Goal: Transaction & Acquisition: Purchase product/service

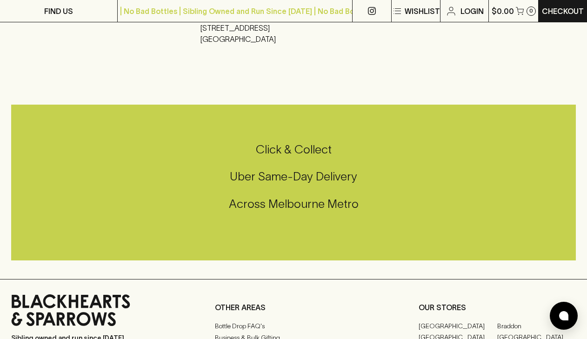
scroll to position [1593, 0]
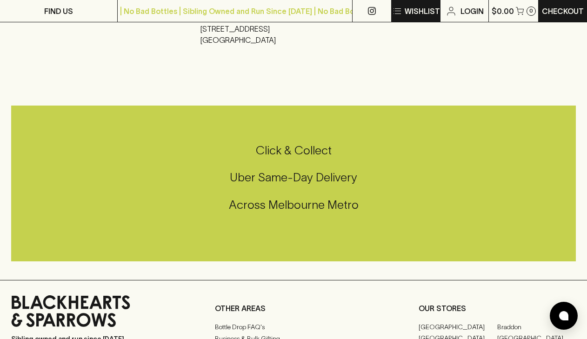
click at [422, 16] on button "Wishlist" at bounding box center [416, 11] width 48 height 22
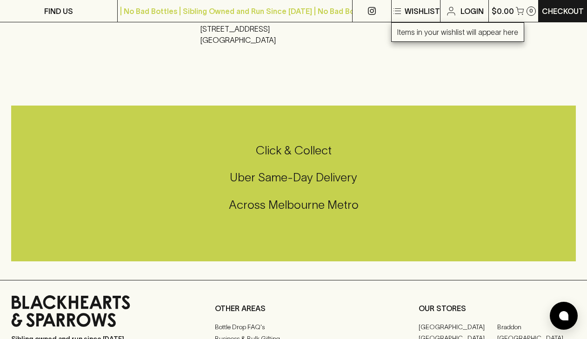
click at [408, 83] on div at bounding box center [293, 169] width 587 height 339
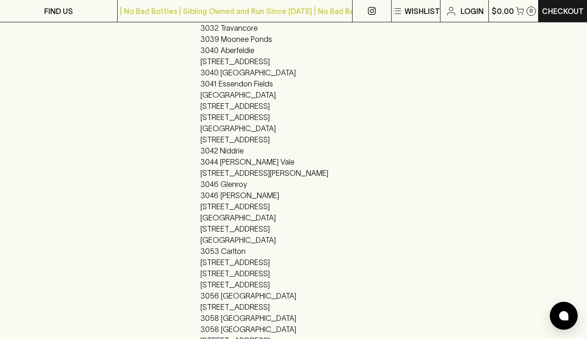
scroll to position [0, 0]
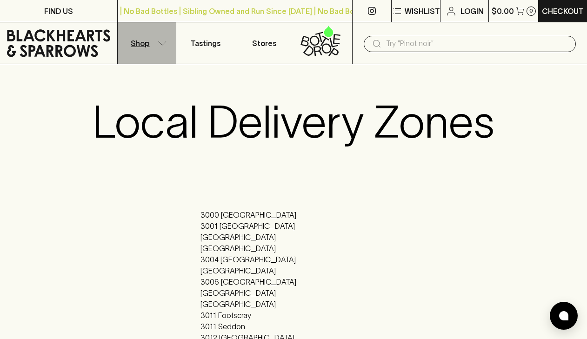
click at [143, 53] on button "Shop" at bounding box center [147, 42] width 59 height 41
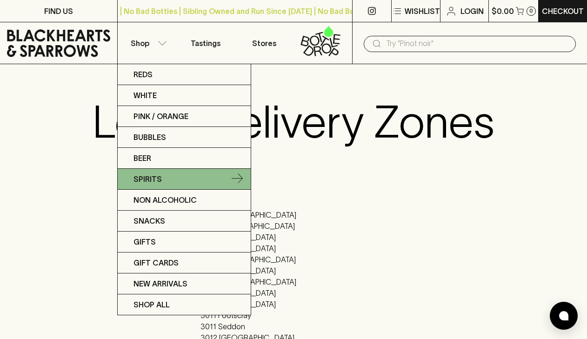
click at [176, 185] on link "Spirits" at bounding box center [184, 179] width 133 height 21
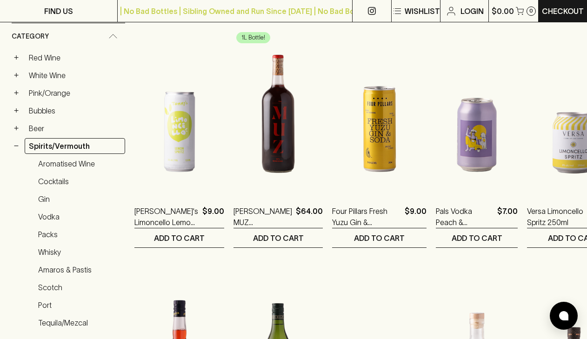
scroll to position [142, 0]
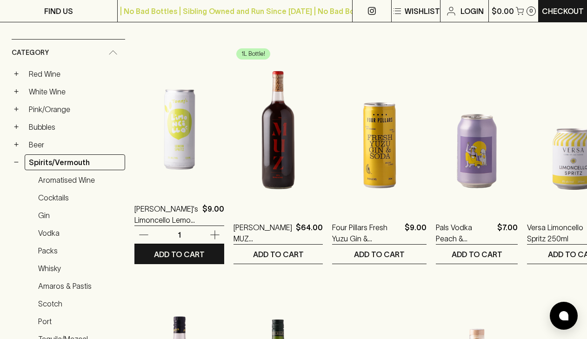
click at [181, 145] on img at bounding box center [179, 108] width 90 height 163
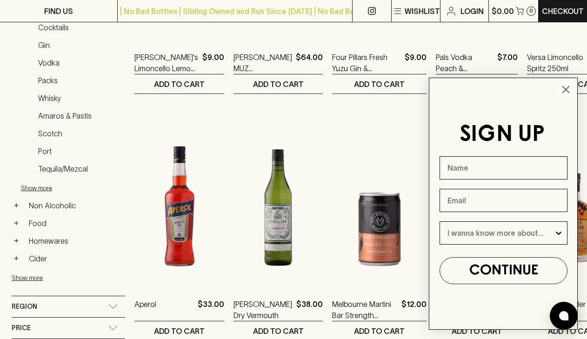
scroll to position [317, 0]
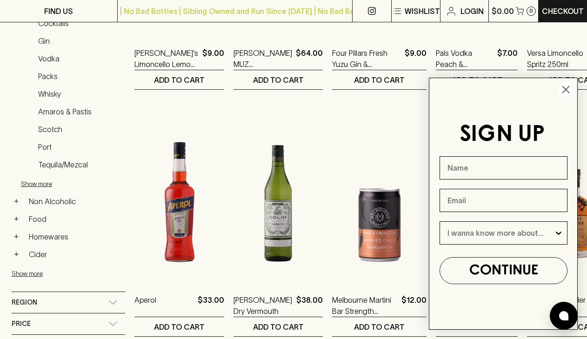
click at [564, 89] on circle "Close dialog" at bounding box center [565, 89] width 15 height 15
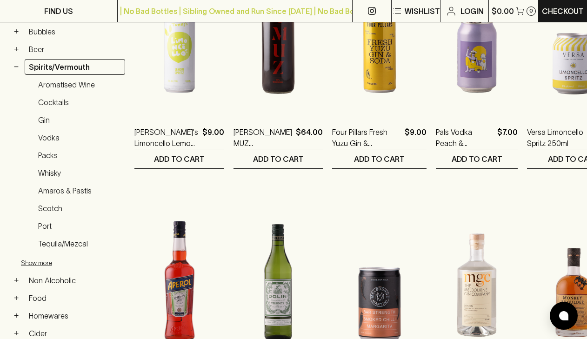
scroll to position [236, 0]
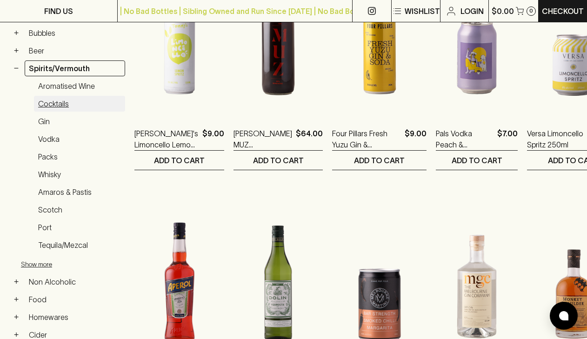
click at [62, 100] on link "Cocktails" at bounding box center [79, 104] width 91 height 16
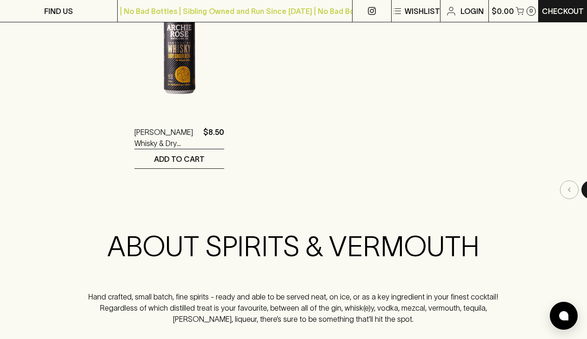
scroll to position [979, 11]
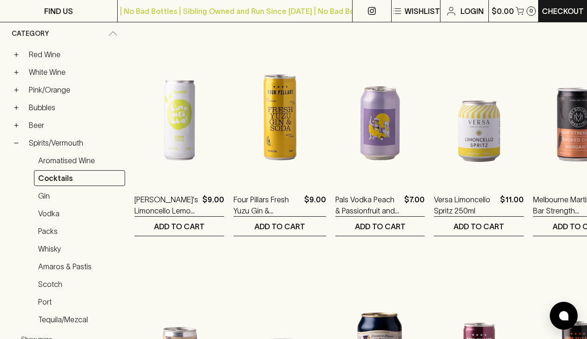
scroll to position [151, 0]
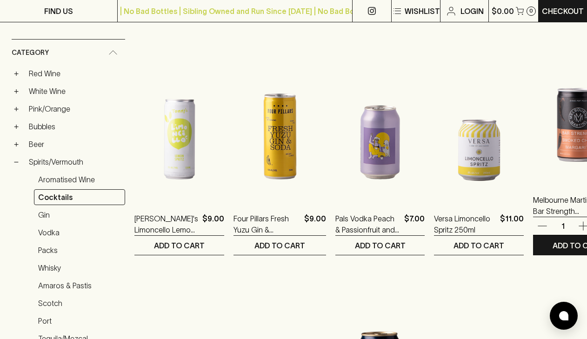
click at [535, 130] on img at bounding box center [578, 99] width 90 height 163
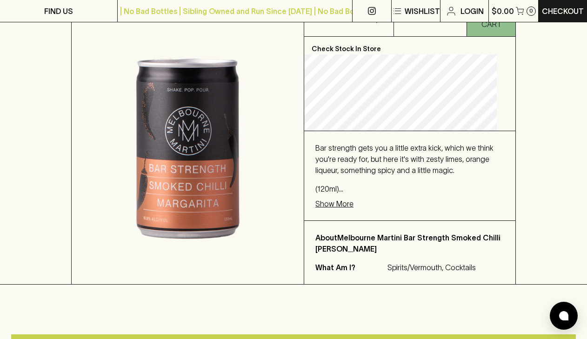
scroll to position [211, 0]
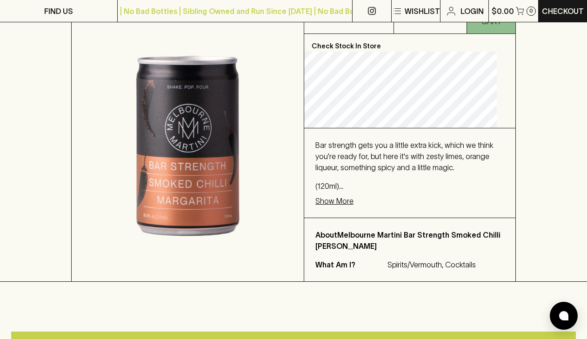
click at [353, 207] on p "Show More" at bounding box center [334, 200] width 38 height 11
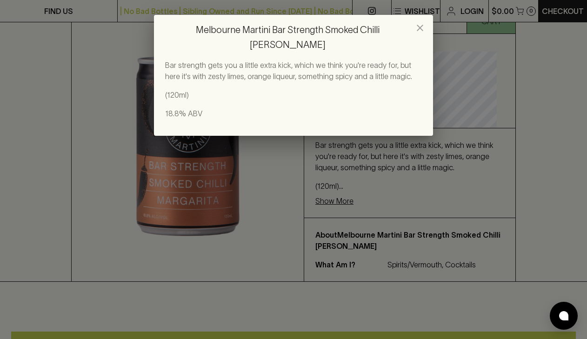
click at [388, 185] on div "Melbourne Martini Bar Strength Smoked Chilli Margarita Bar strength gets you a …" at bounding box center [293, 169] width 587 height 339
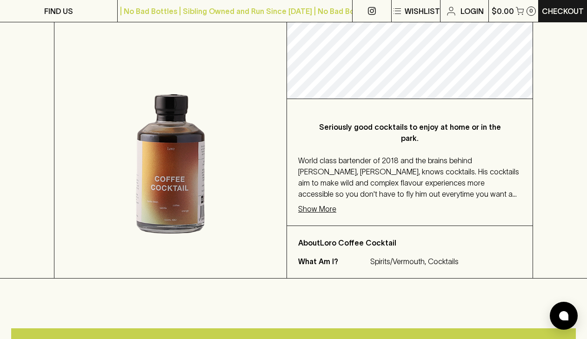
scroll to position [184, 0]
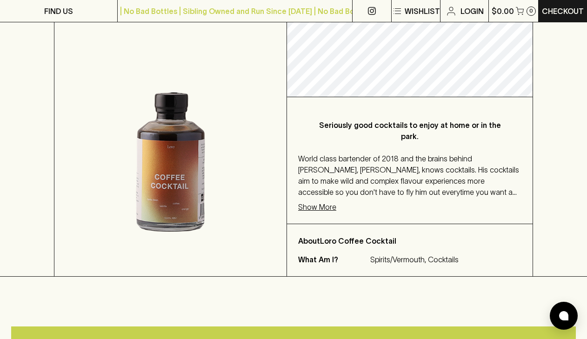
click at [331, 207] on p "Show More" at bounding box center [317, 206] width 38 height 11
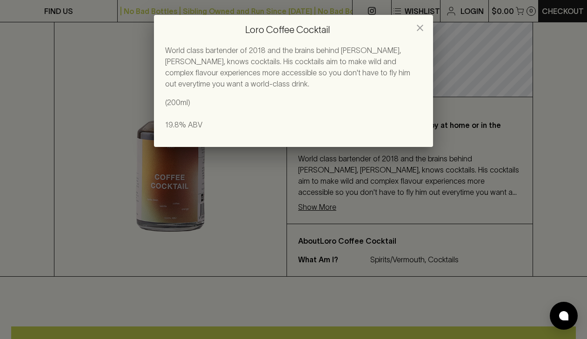
click at [363, 210] on div "Loro Coffee Cocktail World class bartender of 2018 and the brains behind Loro, …" at bounding box center [293, 169] width 587 height 339
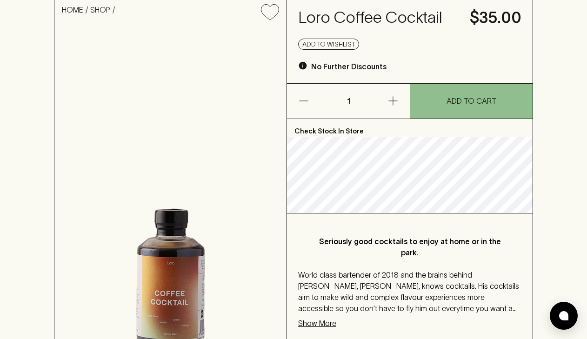
scroll to position [0, 0]
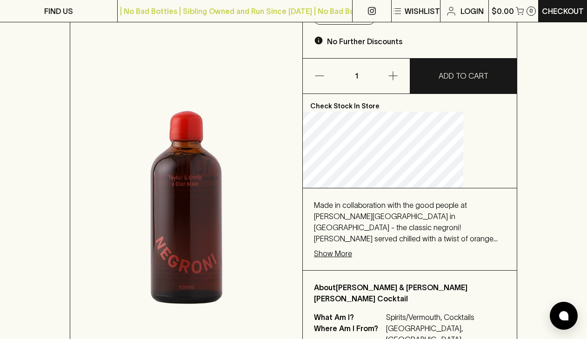
scroll to position [171, 0]
click at [352, 247] on p "Show More" at bounding box center [333, 252] width 38 height 11
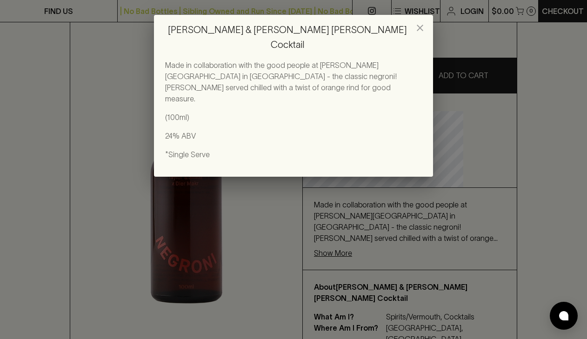
click at [337, 247] on div "Taylor & Smith Negroni Cocktail Made in collaboration with the good people at D…" at bounding box center [293, 169] width 587 height 339
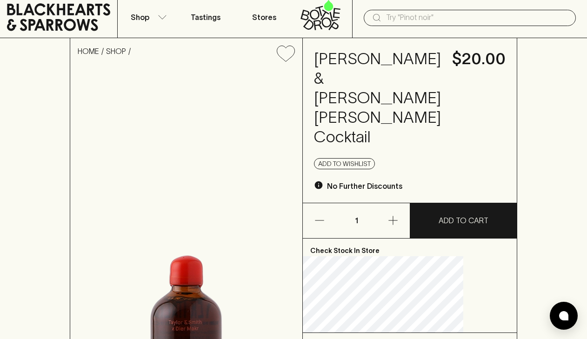
scroll to position [27, 0]
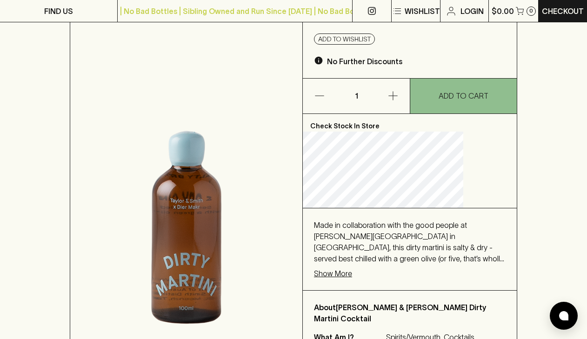
scroll to position [152, 0]
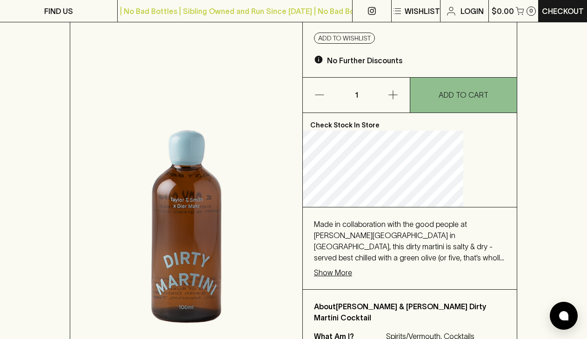
click at [350, 267] on p "Show More" at bounding box center [333, 272] width 38 height 11
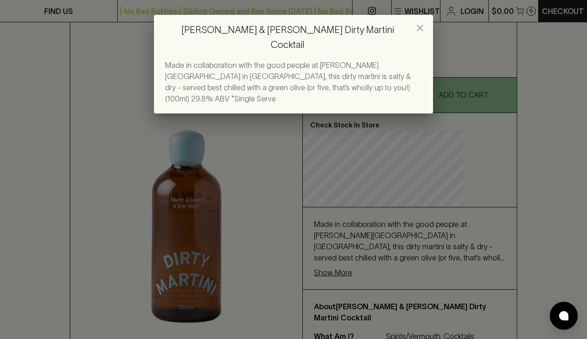
click at [355, 236] on div "Taylor & Smith Dirty Martini Cocktail Made in collaboration with the good peopl…" at bounding box center [293, 169] width 587 height 339
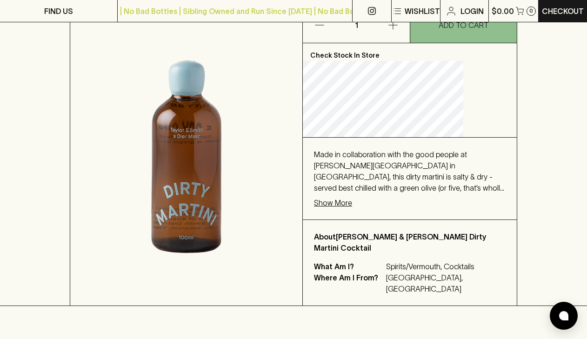
scroll to position [222, 0]
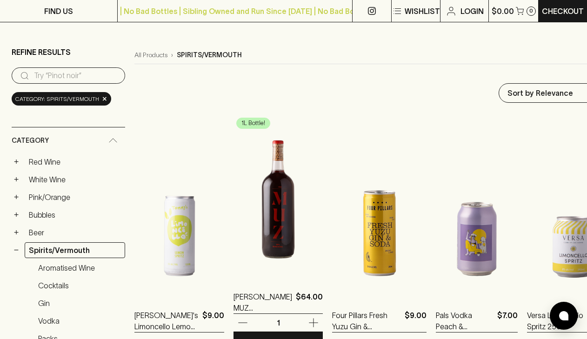
scroll to position [94, 0]
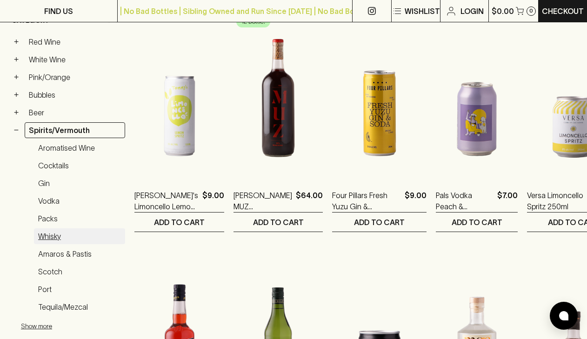
click at [57, 237] on link "Whisky" at bounding box center [79, 236] width 91 height 16
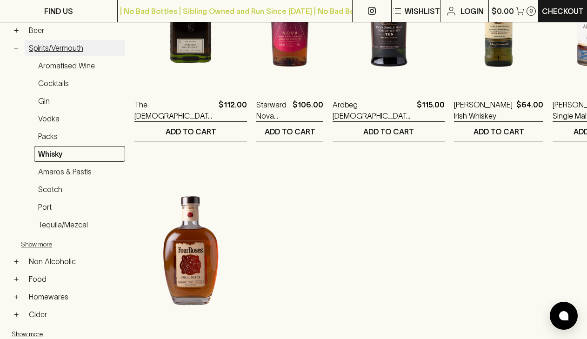
scroll to position [267, 0]
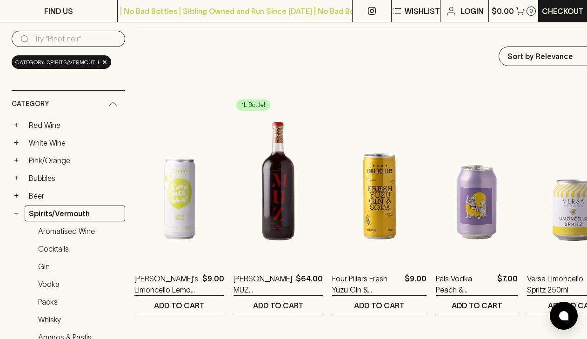
scroll to position [93, 0]
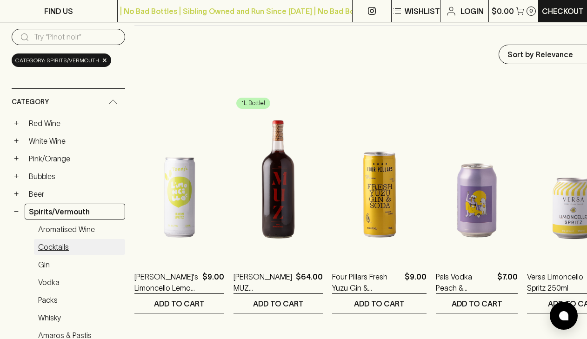
click at [64, 247] on link "Cocktails" at bounding box center [79, 247] width 91 height 16
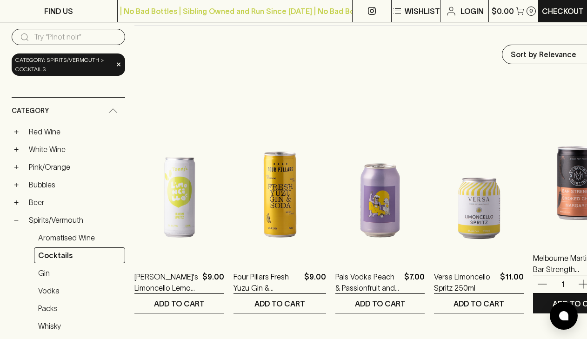
click at [578, 287] on icon "button" at bounding box center [583, 284] width 11 height 11
click at [579, 284] on icon "button" at bounding box center [583, 284] width 9 height 9
click at [537, 282] on icon "button" at bounding box center [542, 284] width 11 height 11
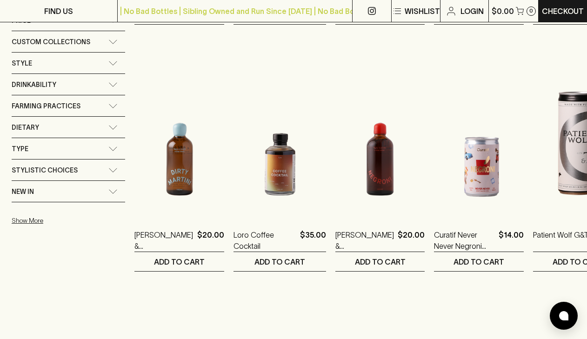
scroll to position [581, 0]
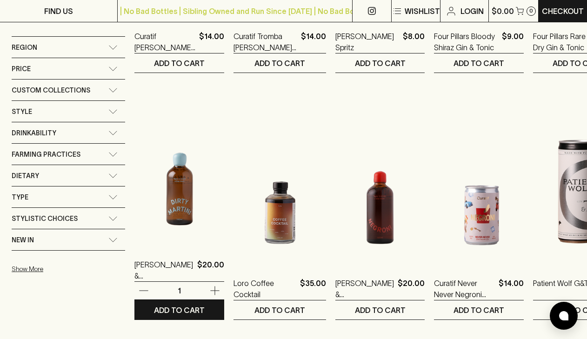
click at [184, 189] on img at bounding box center [179, 163] width 90 height 163
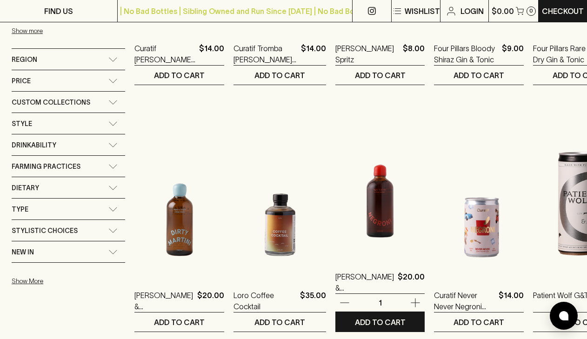
scroll to position [569, 0]
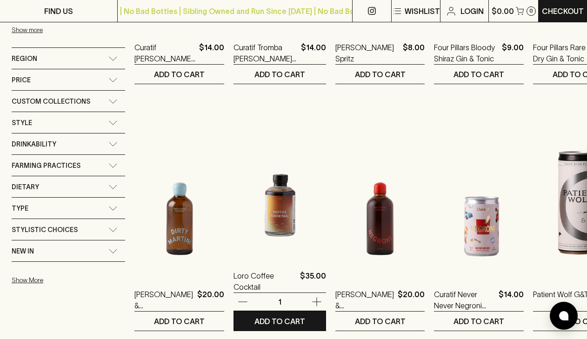
click at [274, 217] on img at bounding box center [280, 175] width 93 height 163
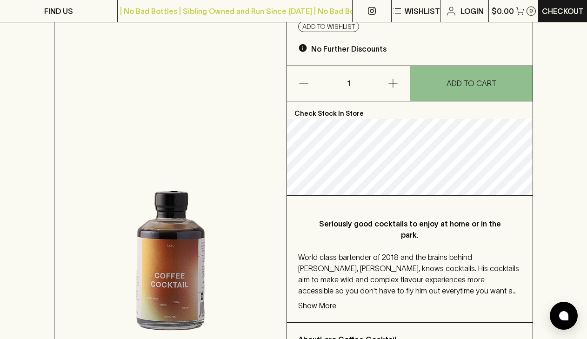
scroll to position [92, 0]
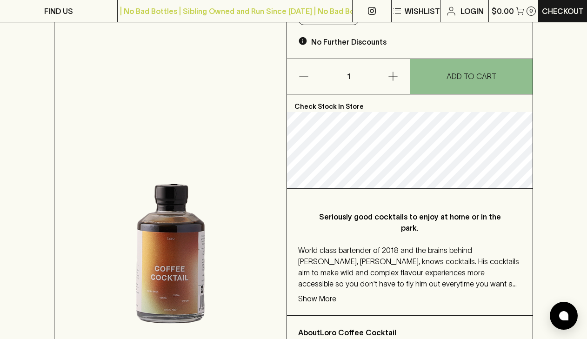
click at [303, 298] on p "Show More" at bounding box center [317, 298] width 38 height 11
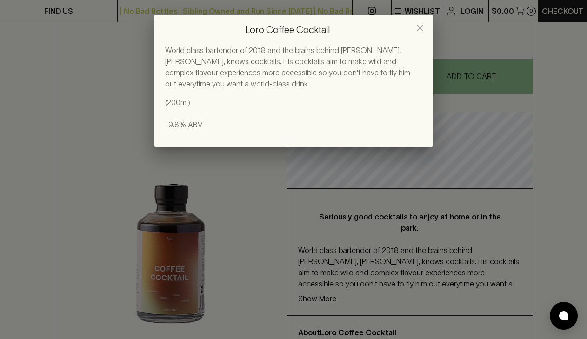
click at [309, 254] on div "Loro Coffee Cocktail World class bartender of 2018 and the brains behind Loro, …" at bounding box center [293, 169] width 587 height 339
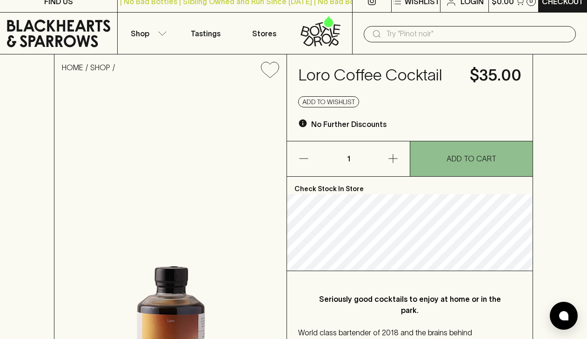
scroll to position [0, 0]
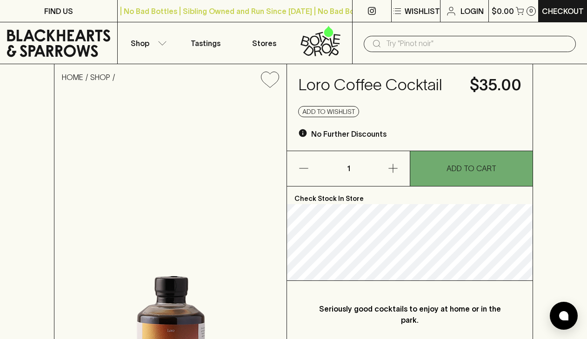
click at [482, 176] on button "ADD TO CART" at bounding box center [471, 168] width 122 height 35
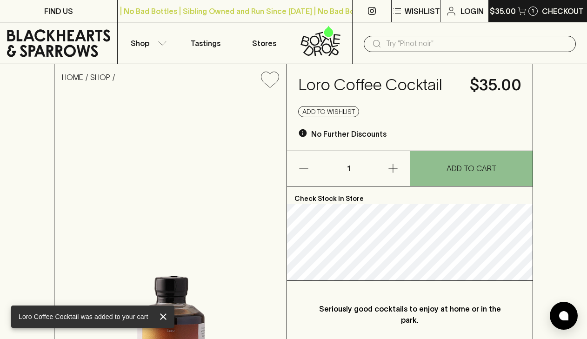
click at [515, 12] on p "$35.00" at bounding box center [503, 11] width 26 height 11
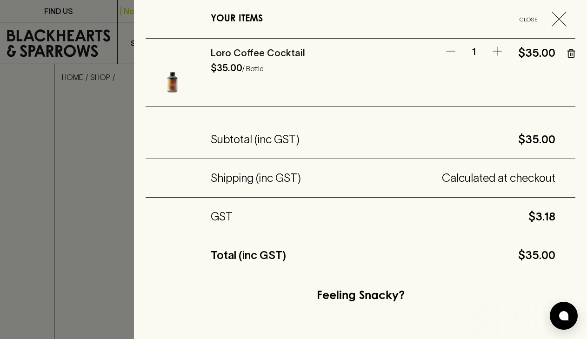
click at [522, 16] on span "Close" at bounding box center [528, 19] width 39 height 10
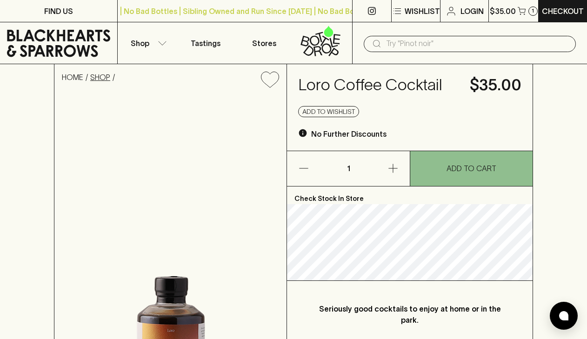
click at [102, 79] on link "SHOP" at bounding box center [100, 77] width 20 height 8
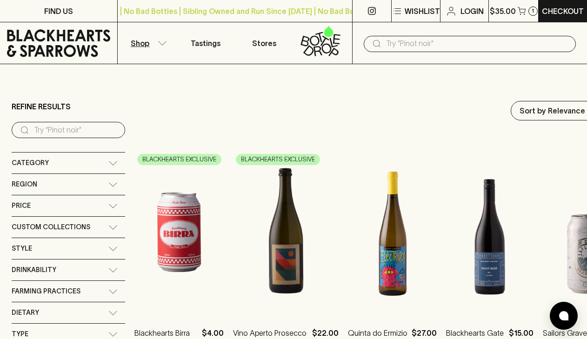
click at [161, 40] on button "Shop" at bounding box center [147, 42] width 59 height 41
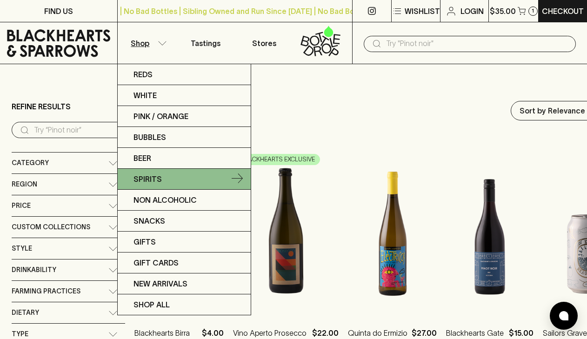
click at [175, 185] on link "Spirits" at bounding box center [184, 179] width 133 height 21
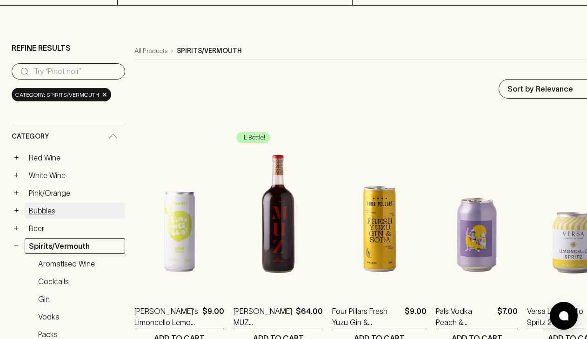
scroll to position [62, 0]
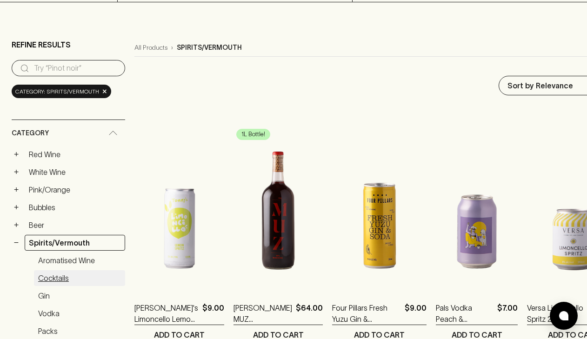
click at [65, 278] on link "Cocktails" at bounding box center [79, 278] width 91 height 16
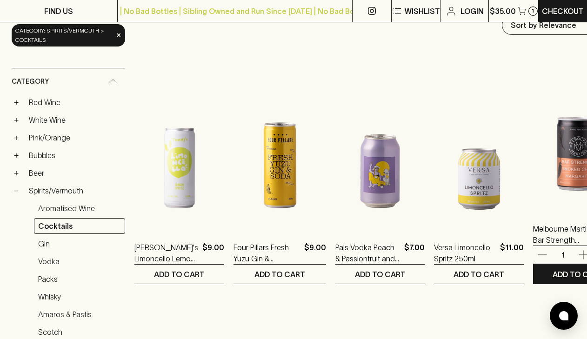
scroll to position [124, 0]
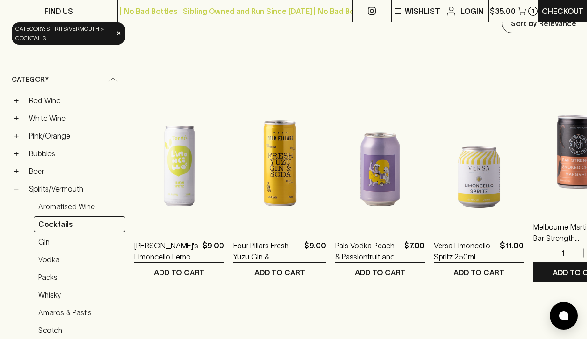
click at [578, 255] on icon "button" at bounding box center [583, 252] width 11 height 11
click at [556, 267] on p "ADD TO CART" at bounding box center [578, 272] width 51 height 11
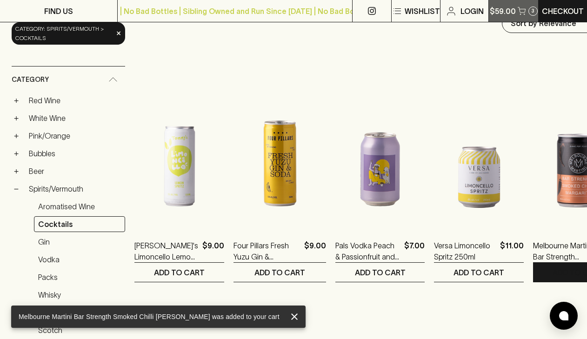
click at [516, 12] on button "$59.00 3" at bounding box center [513, 11] width 49 height 22
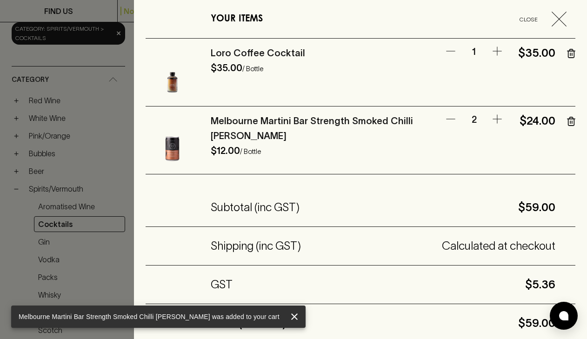
click at [81, 247] on div at bounding box center [293, 169] width 587 height 339
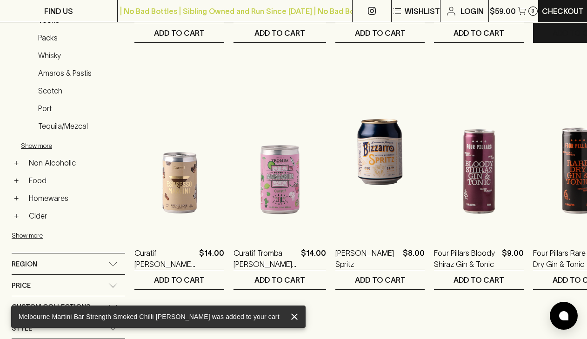
scroll to position [368, 0]
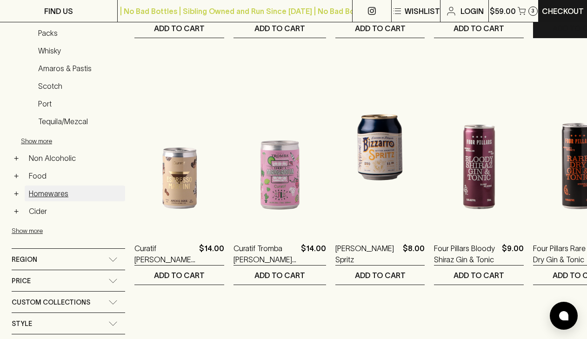
click at [72, 194] on link "Homewares" at bounding box center [75, 194] width 100 height 16
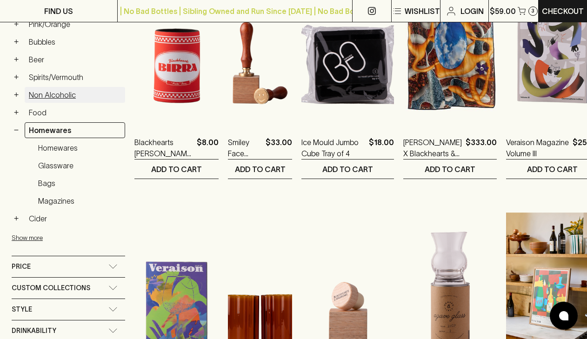
scroll to position [229, 0]
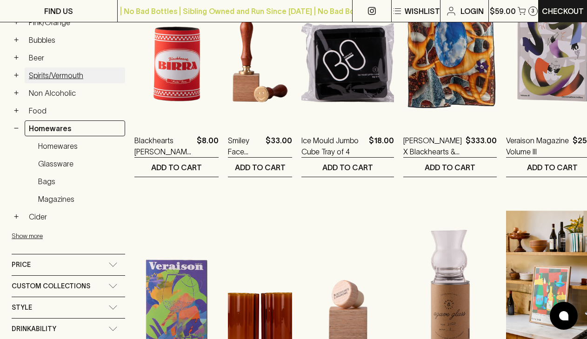
click at [85, 79] on link "Spirits/Vermouth" at bounding box center [75, 75] width 100 height 16
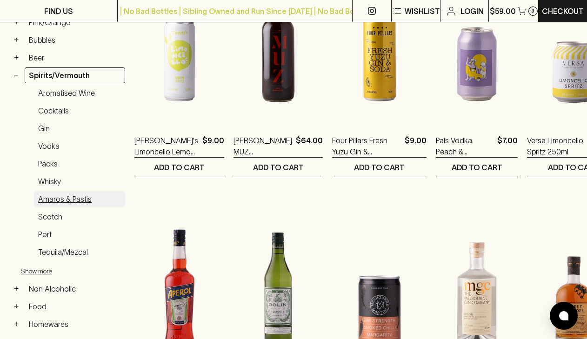
click at [85, 196] on link "Amaros & Pastis" at bounding box center [79, 199] width 91 height 16
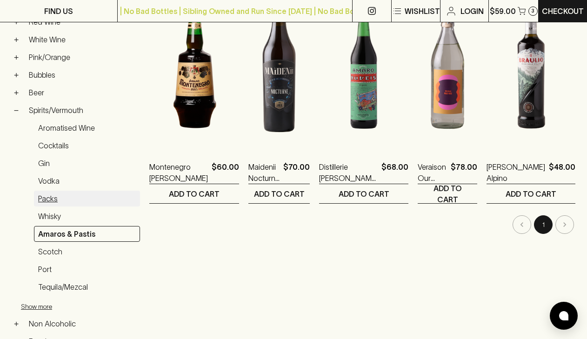
scroll to position [215, 0]
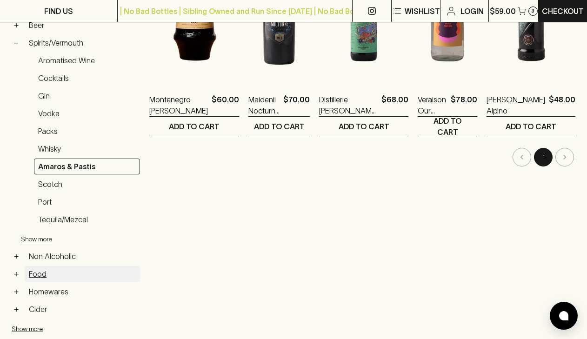
click at [58, 272] on link "Food" at bounding box center [82, 274] width 115 height 16
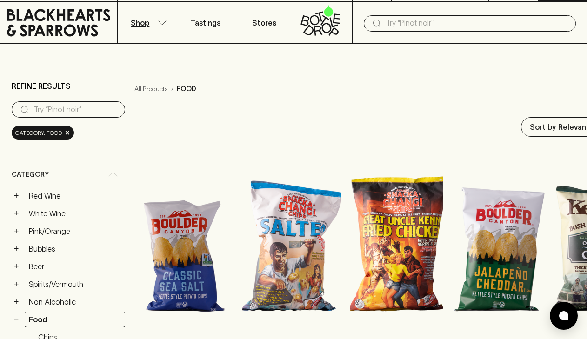
scroll to position [18, 0]
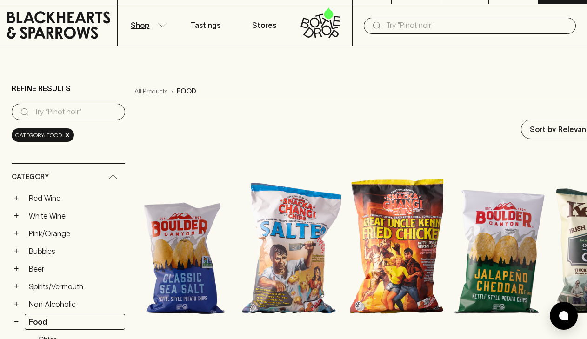
click at [98, 304] on link "Non Alcoholic" at bounding box center [75, 304] width 100 height 16
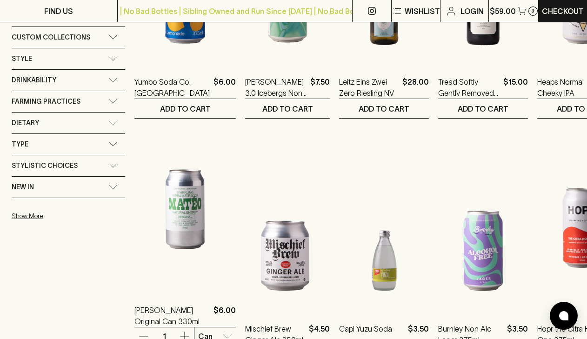
scroll to position [532, 0]
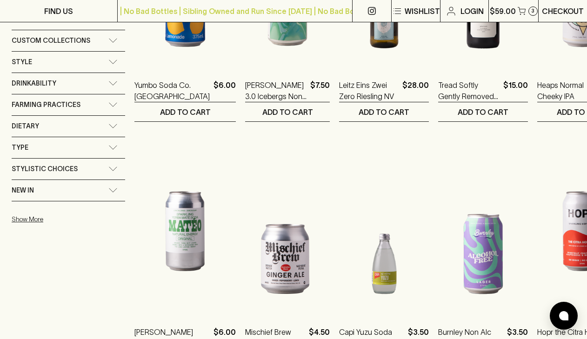
click at [556, 12] on p "Checkout" at bounding box center [563, 11] width 42 height 11
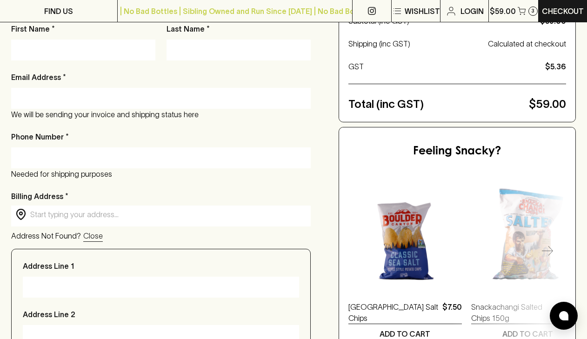
scroll to position [185, 0]
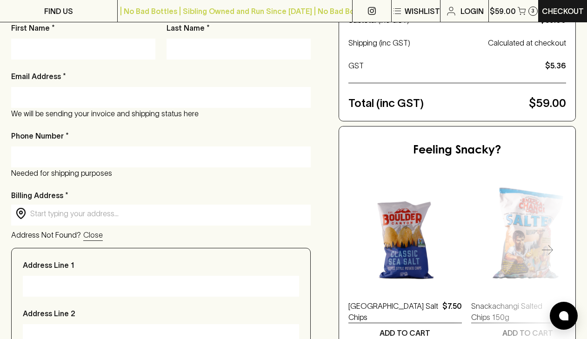
click at [226, 220] on div "​ ​" at bounding box center [161, 214] width 300 height 19
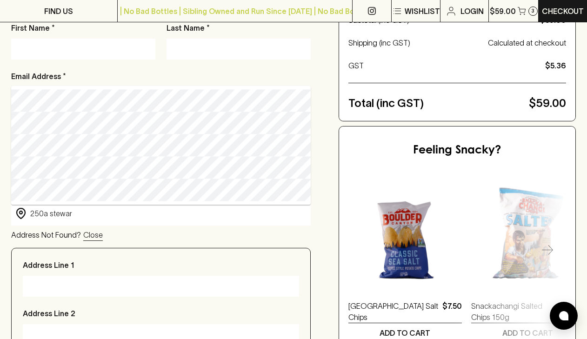
type input "250a Stewart Street, Brunswick East VIC, Australia"
type input "250 Stewart Street"
type input "[GEOGRAPHIC_DATA]"
type input "3057"
type input "Victoria"
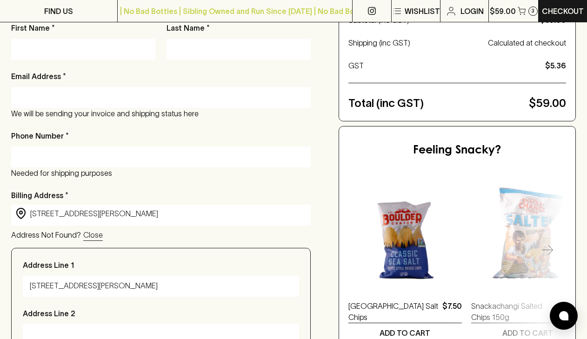
type input "250a Stewart Street, Brunswick East VIC, Australia"
click at [67, 103] on input "Email Address *" at bounding box center [161, 97] width 286 height 15
type input "edie.aj.shepherd@gmail.com"
type input "Edith"
type input "Shepherd"
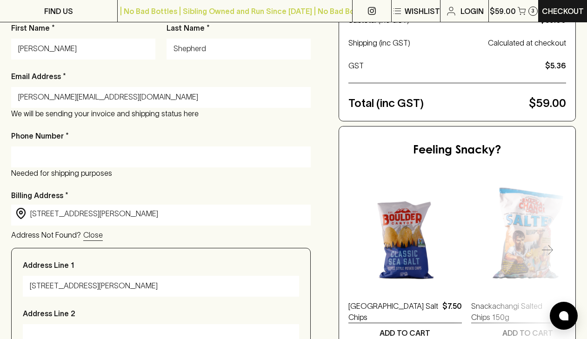
type input "0406925448"
type input "VIC"
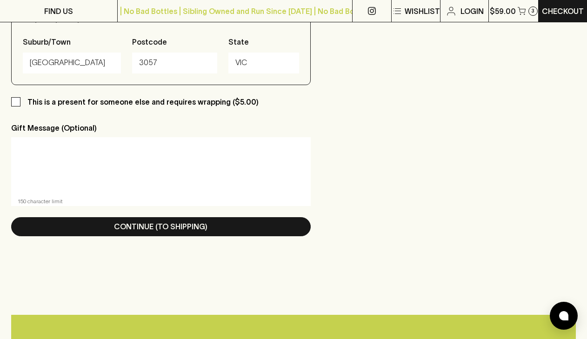
scroll to position [517, 0]
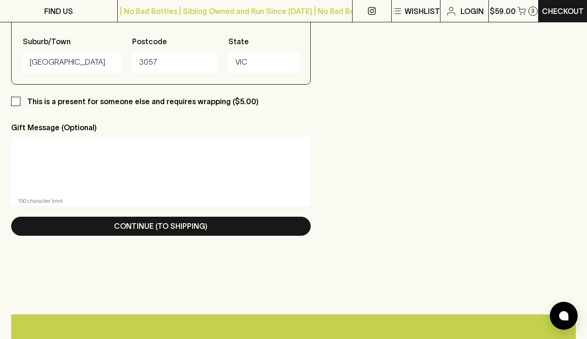
click at [76, 234] on button "Continue (To Shipping)" at bounding box center [161, 226] width 300 height 19
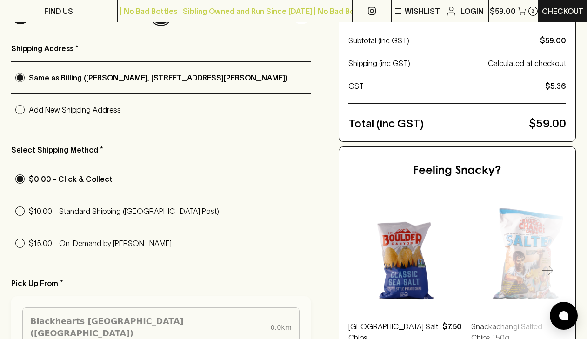
scroll to position [166, 0]
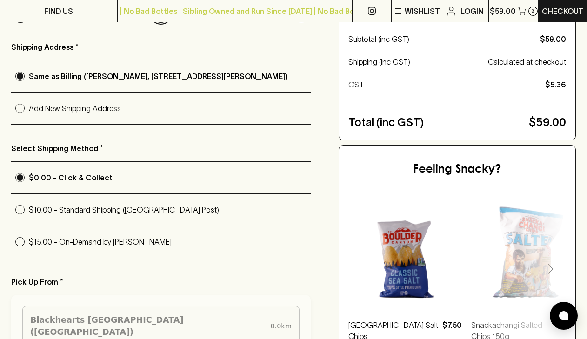
click at [77, 239] on p "$15.00 - On-Demand by Uber" at bounding box center [170, 241] width 282 height 11
click at [29, 239] on input "$15.00 - On-Demand by Uber" at bounding box center [20, 242] width 18 height 18
radio input "true"
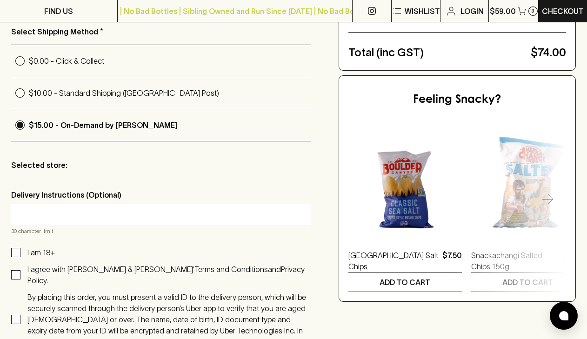
scroll to position [283, 0]
click at [22, 251] on span "I am 18+" at bounding box center [37, 252] width 34 height 11
click at [20, 251] on input "I am 18+" at bounding box center [15, 251] width 9 height 9
checkbox input "true"
click at [15, 270] on input "I agree with Blackhearts & Sparrows’ Terms and Conditions and Privacy Policy." at bounding box center [15, 274] width 9 height 9
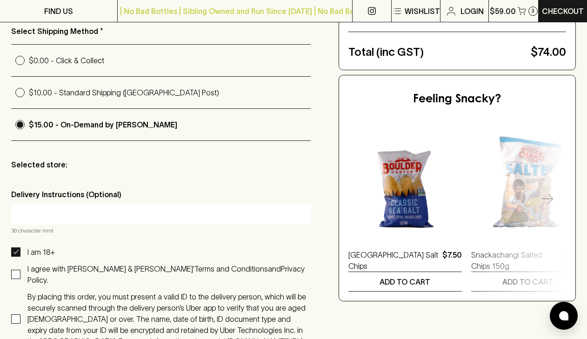
checkbox input "true"
click at [14, 314] on input "By placing this order, you must present a valid ID to the delivery person, whic…" at bounding box center [15, 318] width 9 height 9
checkbox input "true"
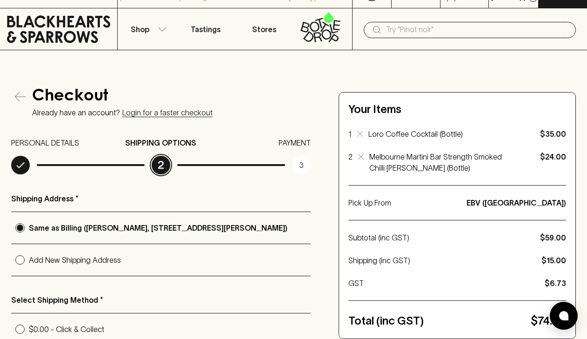
scroll to position [0, 0]
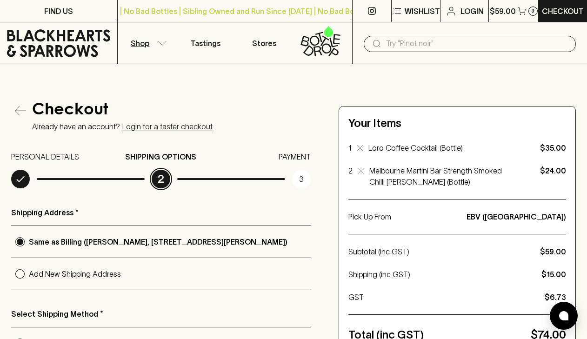
click at [150, 42] on button "Shop" at bounding box center [147, 42] width 59 height 41
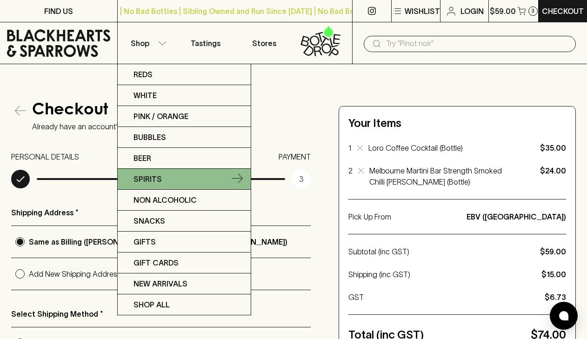
click at [162, 185] on link "Spirits" at bounding box center [184, 179] width 133 height 21
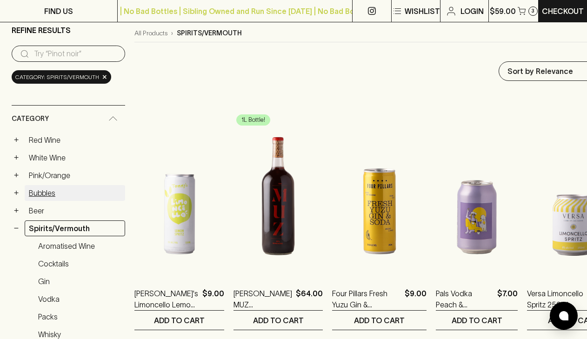
scroll to position [77, 0]
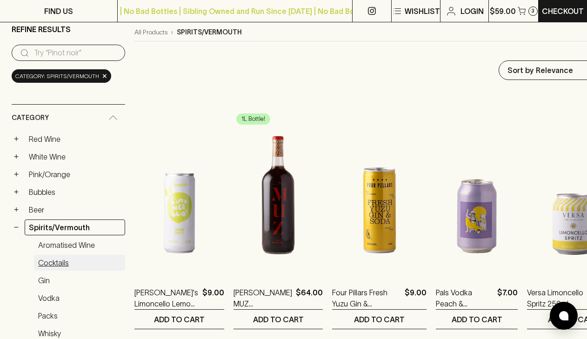
click at [54, 267] on link "Cocktails" at bounding box center [79, 263] width 91 height 16
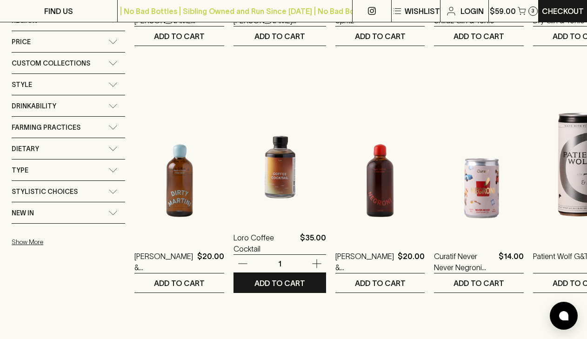
scroll to position [655, 0]
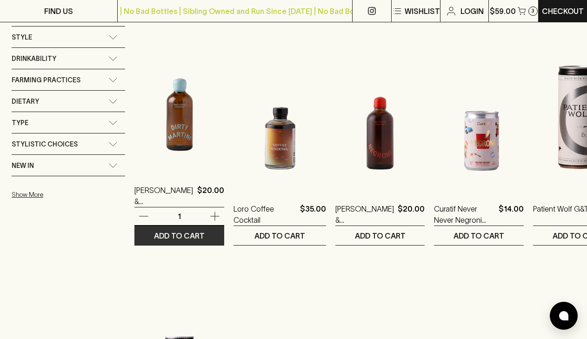
click at [177, 234] on p "ADD TO CART" at bounding box center [179, 235] width 51 height 11
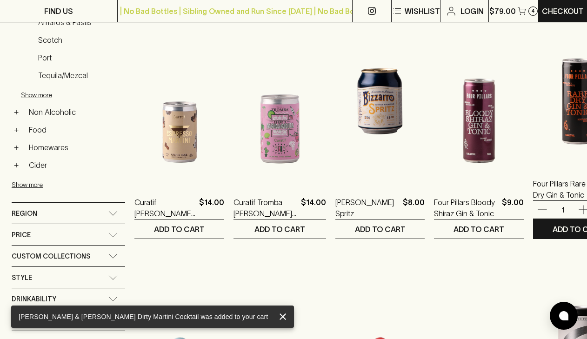
scroll to position [414, 0]
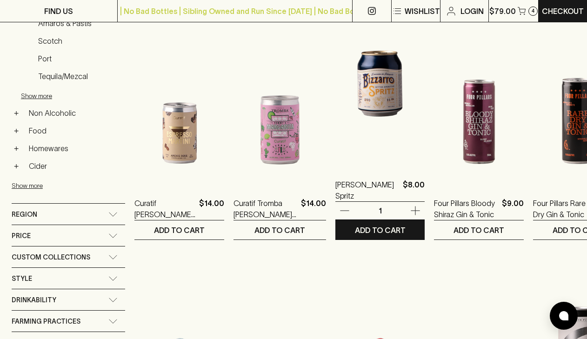
click at [385, 118] on img at bounding box center [379, 83] width 89 height 163
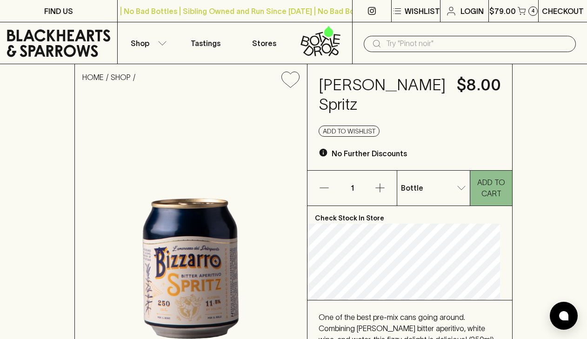
click at [566, 19] on link "Checkout" at bounding box center [563, 11] width 48 height 22
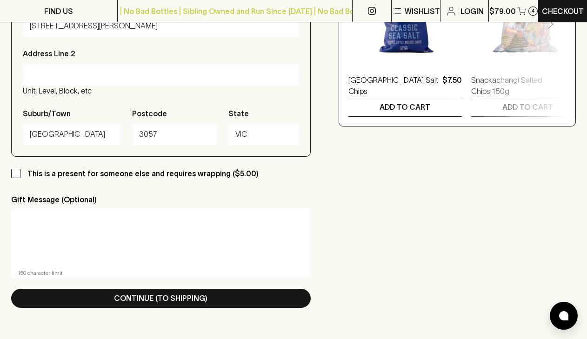
scroll to position [549, 0]
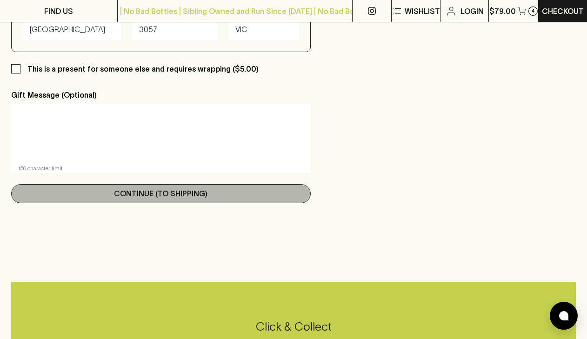
click at [272, 195] on button "Continue (To Shipping)" at bounding box center [161, 193] width 300 height 19
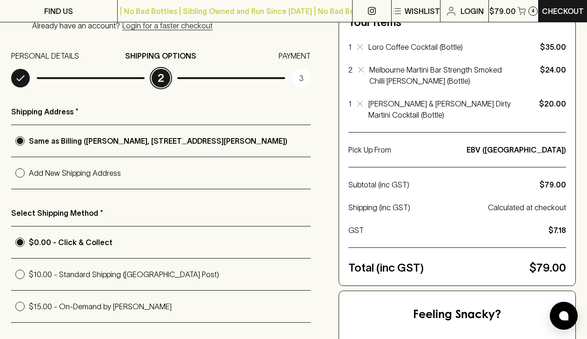
scroll to position [102, 0]
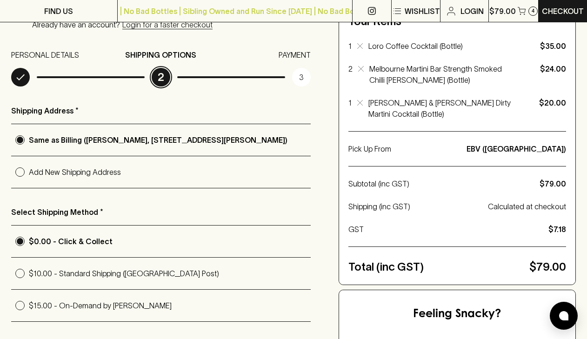
click at [120, 303] on p "$15.00 - On-Demand by Uber" at bounding box center [170, 305] width 282 height 11
click at [29, 303] on input "$15.00 - On-Demand by Uber" at bounding box center [20, 306] width 18 height 18
radio input "true"
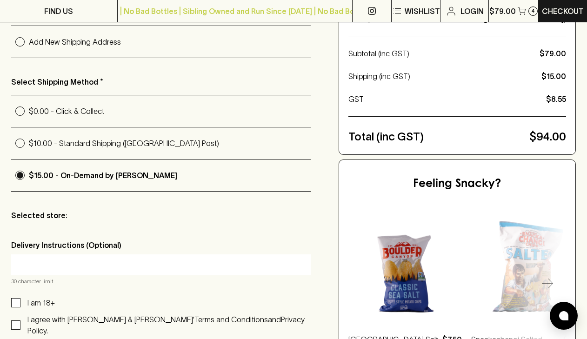
scroll to position [254, 0]
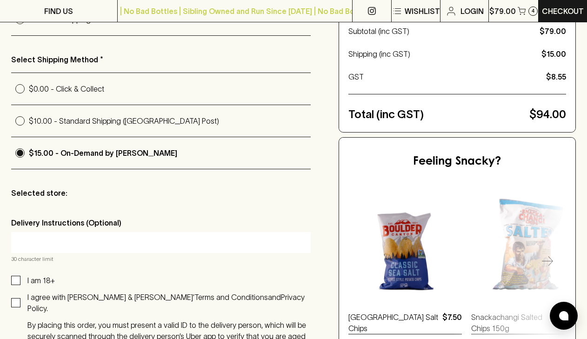
click at [56, 279] on div "I am 18+ I agree with Blackhearts & Sparrows’ Terms and Conditions and Privacy …" at bounding box center [161, 325] width 300 height 100
click at [40, 277] on p "I am 18+" at bounding box center [40, 280] width 27 height 11
click at [20, 277] on input "I am 18+" at bounding box center [15, 280] width 9 height 9
checkbox input "true"
click at [40, 295] on p "I agree with Blackhearts & Sparrows’" at bounding box center [110, 297] width 167 height 8
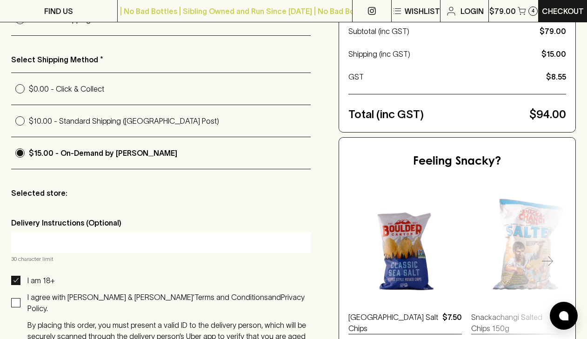
click at [20, 298] on input "I agree with Blackhearts & Sparrows’ Terms and Conditions and Privacy Policy." at bounding box center [15, 302] width 9 height 9
checkbox input "true"
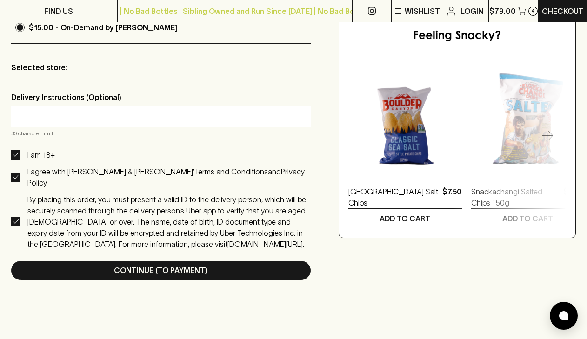
scroll to position [383, 0]
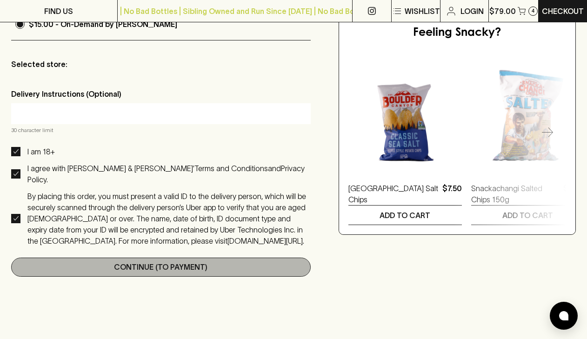
click at [195, 261] on p "Continue (To Payment)" at bounding box center [161, 266] width 94 height 11
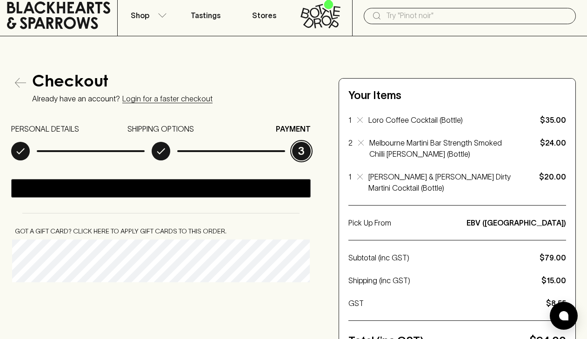
scroll to position [16, 0]
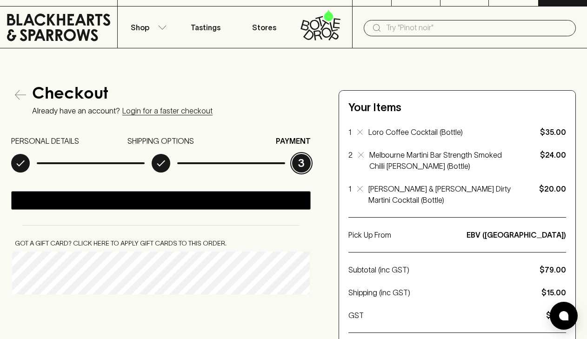
click at [21, 95] on icon "button" at bounding box center [20, 94] width 11 height 11
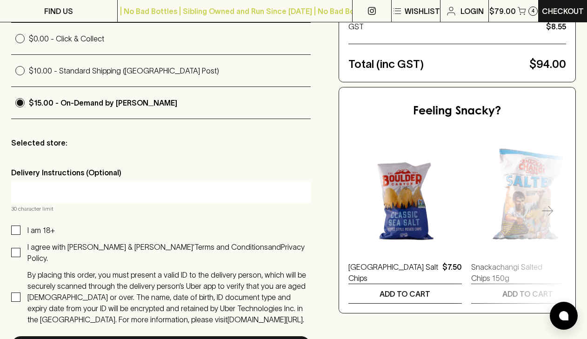
scroll to position [316, 0]
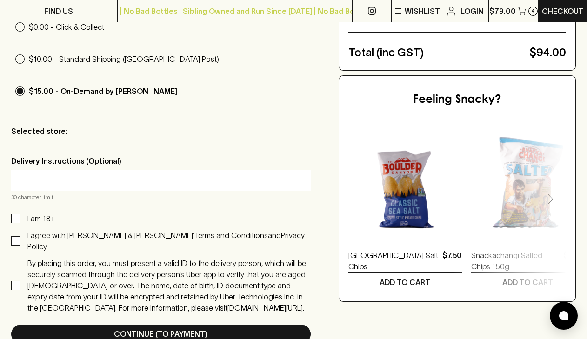
click at [46, 215] on p "I am 18+" at bounding box center [40, 218] width 27 height 11
click at [20, 215] on input "I am 18+" at bounding box center [15, 218] width 9 height 9
checkbox input "false"
click at [45, 237] on p "I agree with Blackhearts & Sparrows’" at bounding box center [110, 235] width 167 height 8
click at [20, 237] on input "I agree with Blackhearts & Sparrows’ Terms and Conditions and Privacy Policy." at bounding box center [15, 240] width 9 height 9
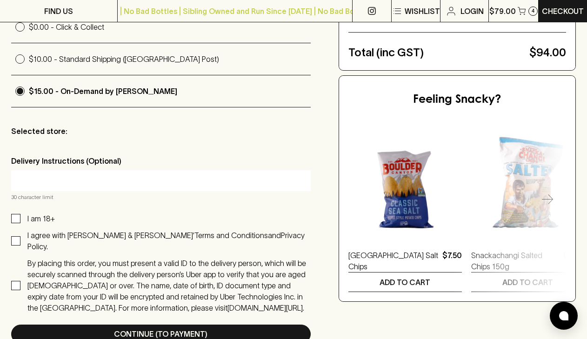
checkbox input "false"
click at [45, 267] on p "By placing this order, you must present a valid ID to the delivery person, whic…" at bounding box center [166, 285] width 279 height 53
click at [20, 281] on input "By placing this order, you must present a valid ID to the delivery person, whic…" at bounding box center [15, 285] width 9 height 9
checkbox input "false"
click at [16, 221] on input "I am 18+" at bounding box center [15, 218] width 9 height 9
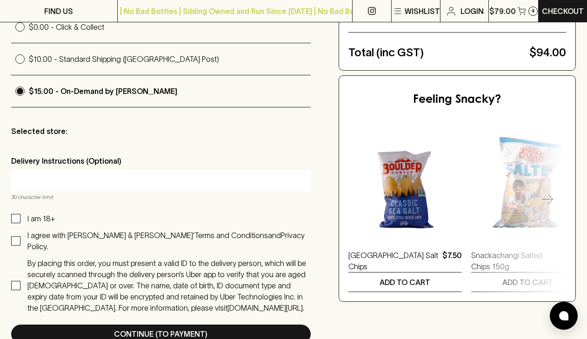
checkbox input "true"
click at [15, 236] on input "I agree with Blackhearts & Sparrows’ Terms and Conditions and Privacy Policy." at bounding box center [15, 240] width 9 height 9
checkbox input "true"
click at [16, 281] on input "By placing this order, you must present a valid ID to the delivery person, whic…" at bounding box center [15, 285] width 9 height 9
checkbox input "true"
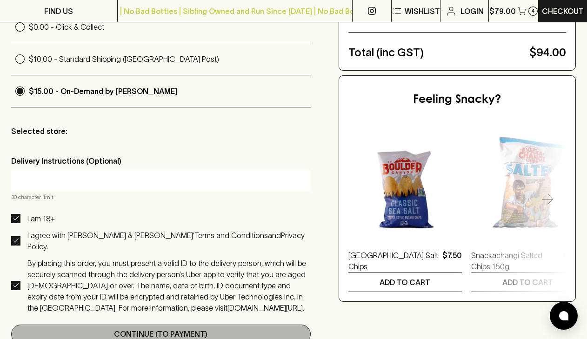
click at [39, 325] on button "Continue (To Payment)" at bounding box center [161, 334] width 300 height 19
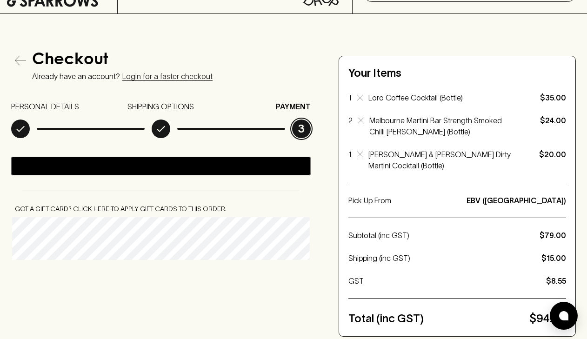
scroll to position [53, 0]
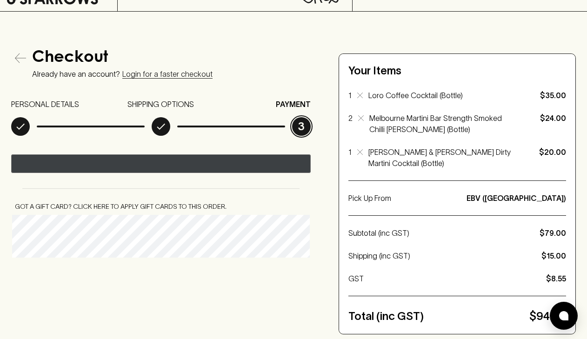
click at [192, 170] on div "@import url(//fonts.googleapis.com/css?family=Google+Sans_old:500) ••••••" at bounding box center [229, 165] width 180 height 14
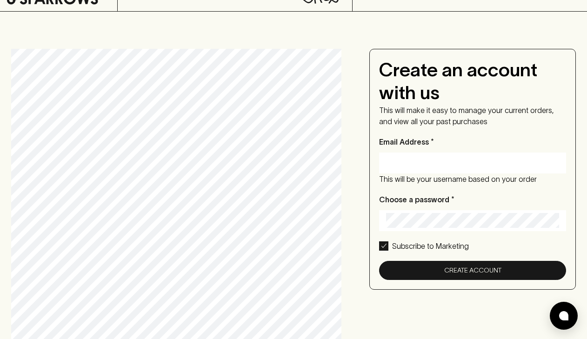
click at [449, 153] on div at bounding box center [472, 163] width 187 height 21
click at [433, 161] on input "Email Address *" at bounding box center [472, 162] width 173 height 15
type input "edie.aj.shepherd@gmail.com"
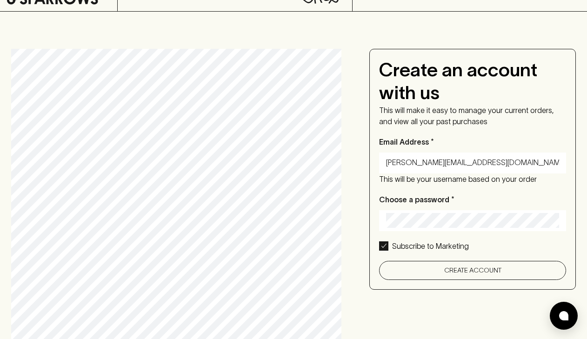
click at [499, 270] on button "Create Account" at bounding box center [472, 270] width 187 height 19
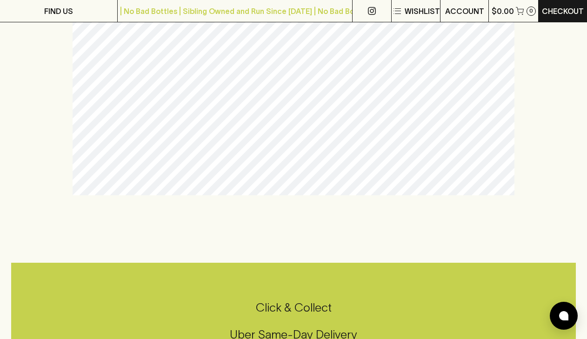
scroll to position [420, 0]
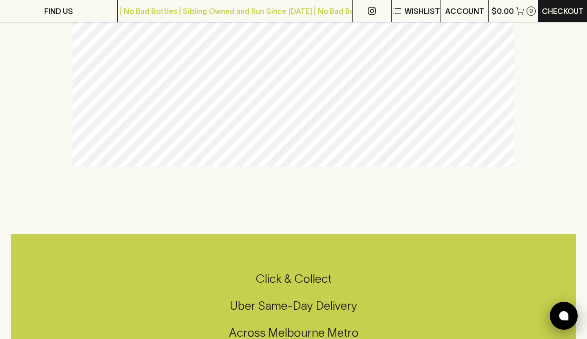
click at [556, 309] on div at bounding box center [564, 316] width 28 height 28
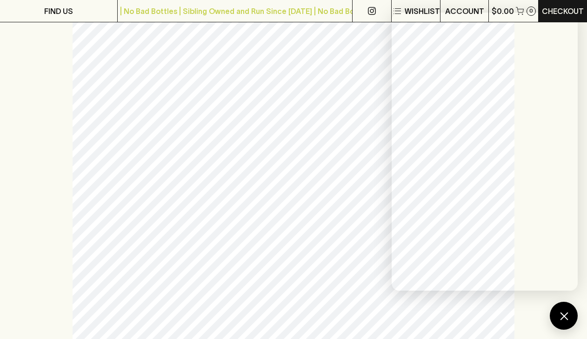
scroll to position [0, 0]
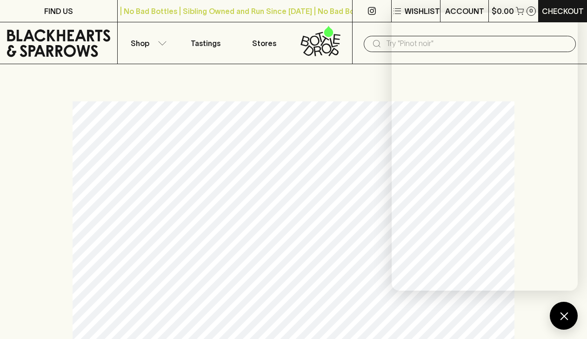
click at [541, 313] on div at bounding box center [293, 343] width 565 height 485
click at [544, 313] on div at bounding box center [293, 343] width 565 height 485
click at [548, 314] on div at bounding box center [293, 343] width 565 height 485
click at [551, 314] on div at bounding box center [564, 316] width 28 height 28
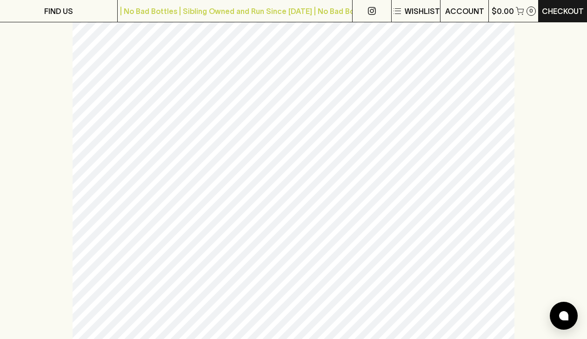
scroll to position [27, 0]
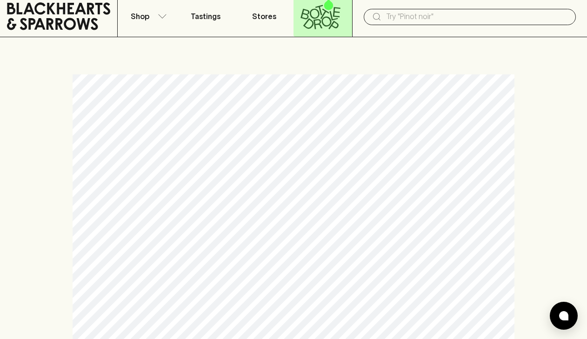
click at [327, 18] on icon at bounding box center [320, 14] width 47 height 31
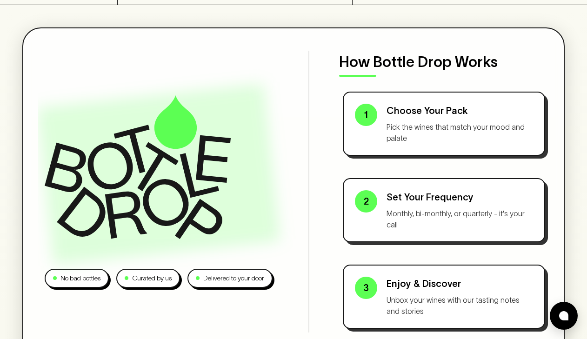
scroll to position [61, 0]
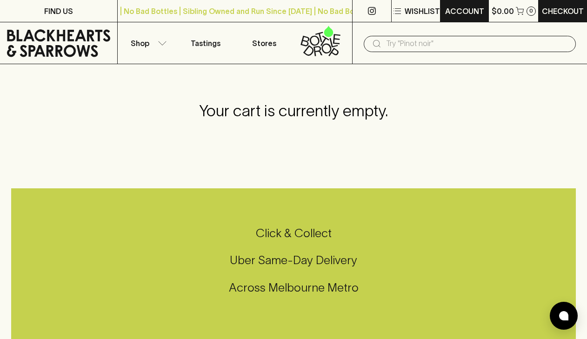
click at [463, 13] on p "ACCOUNT" at bounding box center [464, 11] width 39 height 11
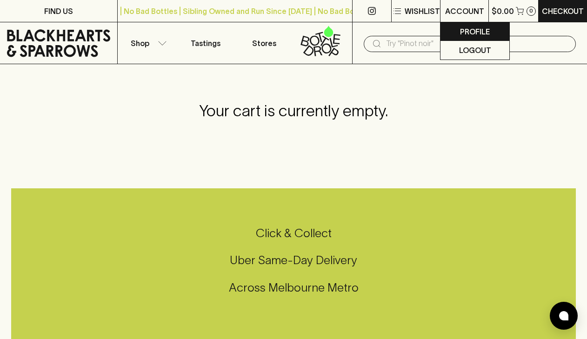
click at [474, 34] on p "Profile" at bounding box center [475, 31] width 30 height 11
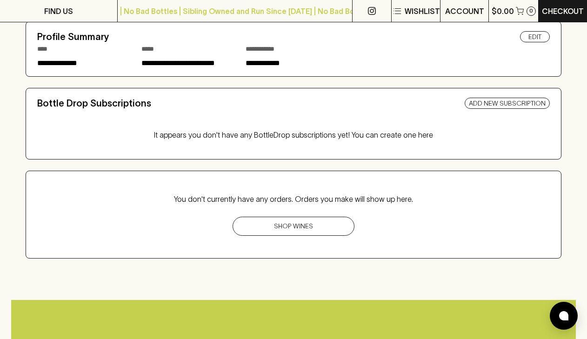
scroll to position [123, 0]
